Goal: Information Seeking & Learning: Learn about a topic

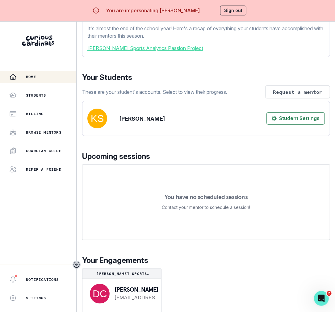
scroll to position [22, 0]
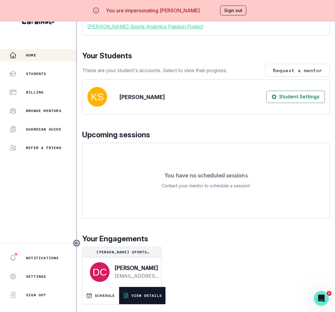
click at [142, 294] on p "VIEW DETAILS" at bounding box center [146, 295] width 30 height 5
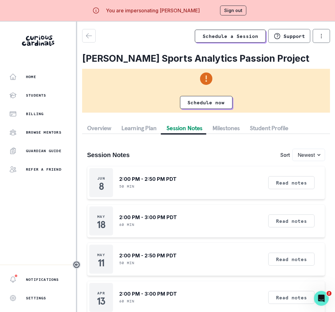
click at [191, 128] on button "Session Notes" at bounding box center [184, 128] width 46 height 11
click at [51, 73] on button "Home" at bounding box center [38, 77] width 76 height 12
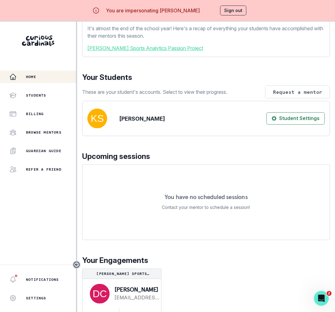
scroll to position [22, 0]
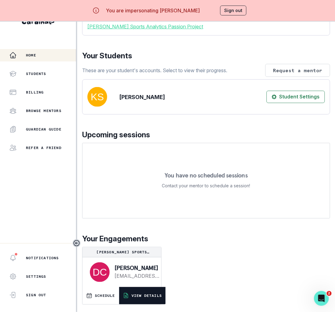
click at [153, 288] on button "VIEW DETAILS" at bounding box center [142, 295] width 46 height 17
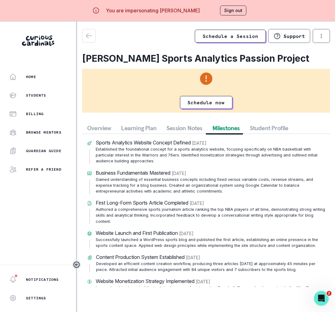
click at [221, 130] on button "Milestones" at bounding box center [225, 128] width 37 height 11
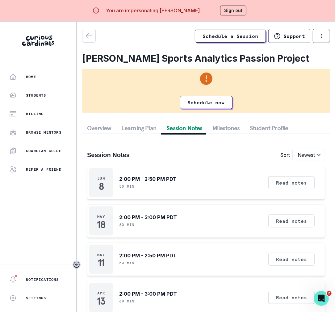
click at [188, 128] on button "Session Notes" at bounding box center [184, 128] width 46 height 11
click at [303, 184] on button "Read notes" at bounding box center [291, 182] width 46 height 13
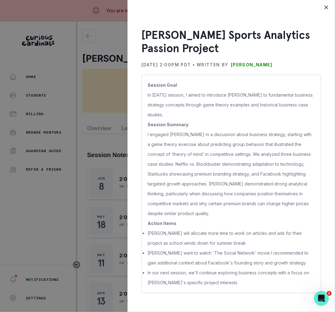
click at [100, 227] on div "[PERSON_NAME] Sports Analytics Passion Project [DATE] 2:00PM PDT • Written by […" at bounding box center [167, 156] width 335 height 312
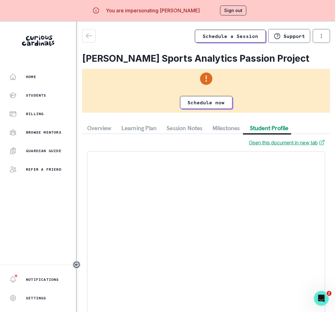
click at [272, 130] on button "Student Profile" at bounding box center [269, 128] width 48 height 11
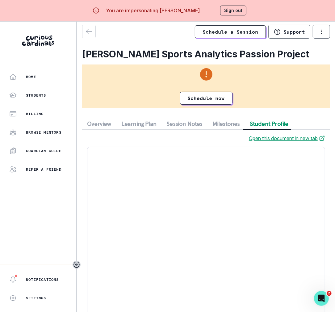
scroll to position [22, 0]
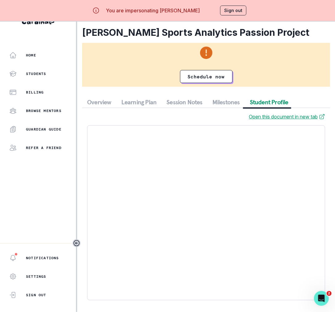
click at [232, 7] on button "Sign out" at bounding box center [233, 11] width 26 height 10
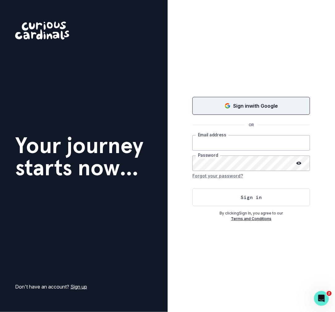
type input "[PERSON_NAME][EMAIL_ADDRESS][DOMAIN_NAME]"
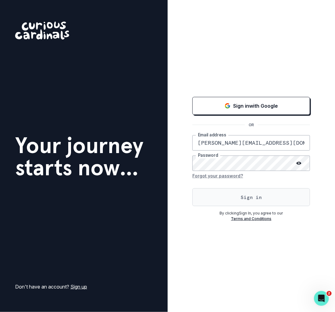
click at [253, 196] on button "Sign in" at bounding box center [251, 197] width 118 height 18
